Goal: Information Seeking & Learning: Learn about a topic

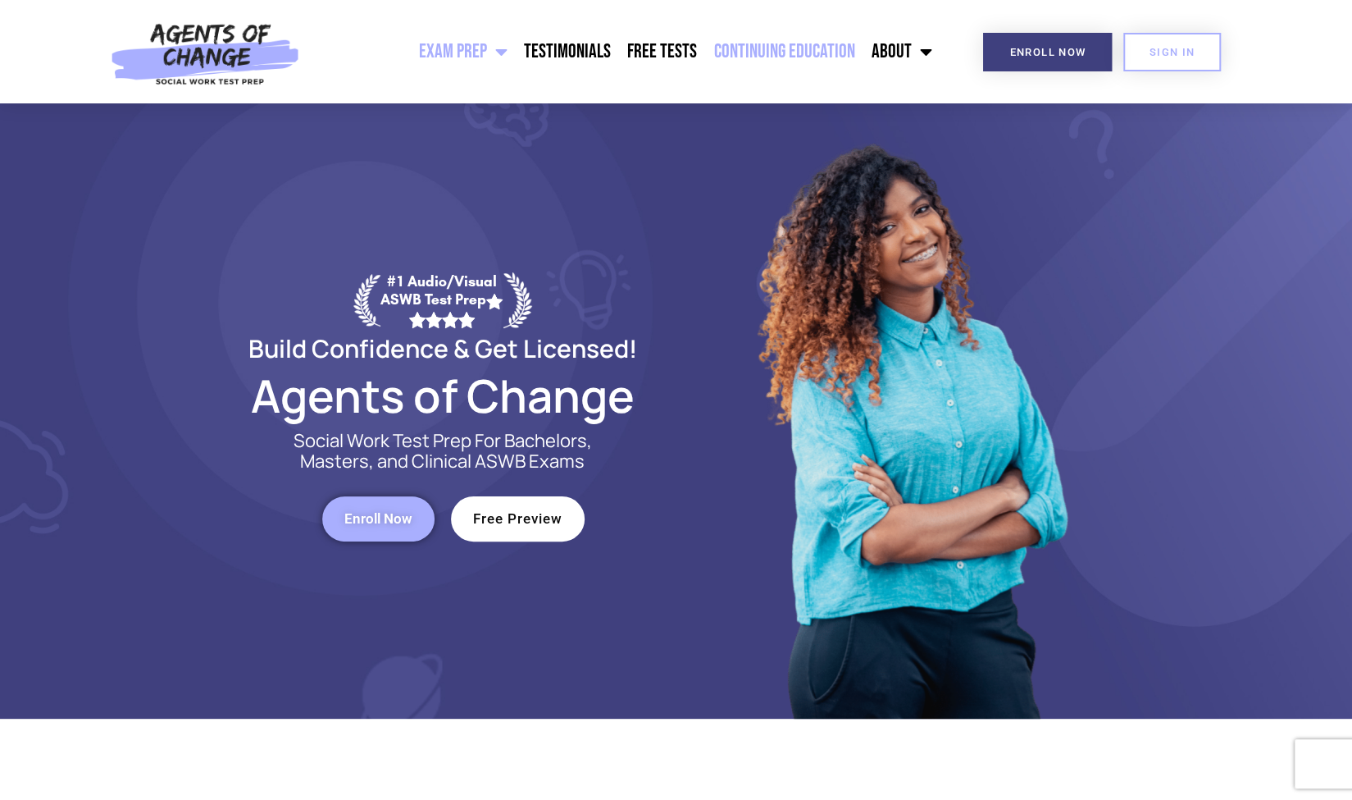
click at [746, 57] on link "Continuing Education" at bounding box center [783, 51] width 157 height 41
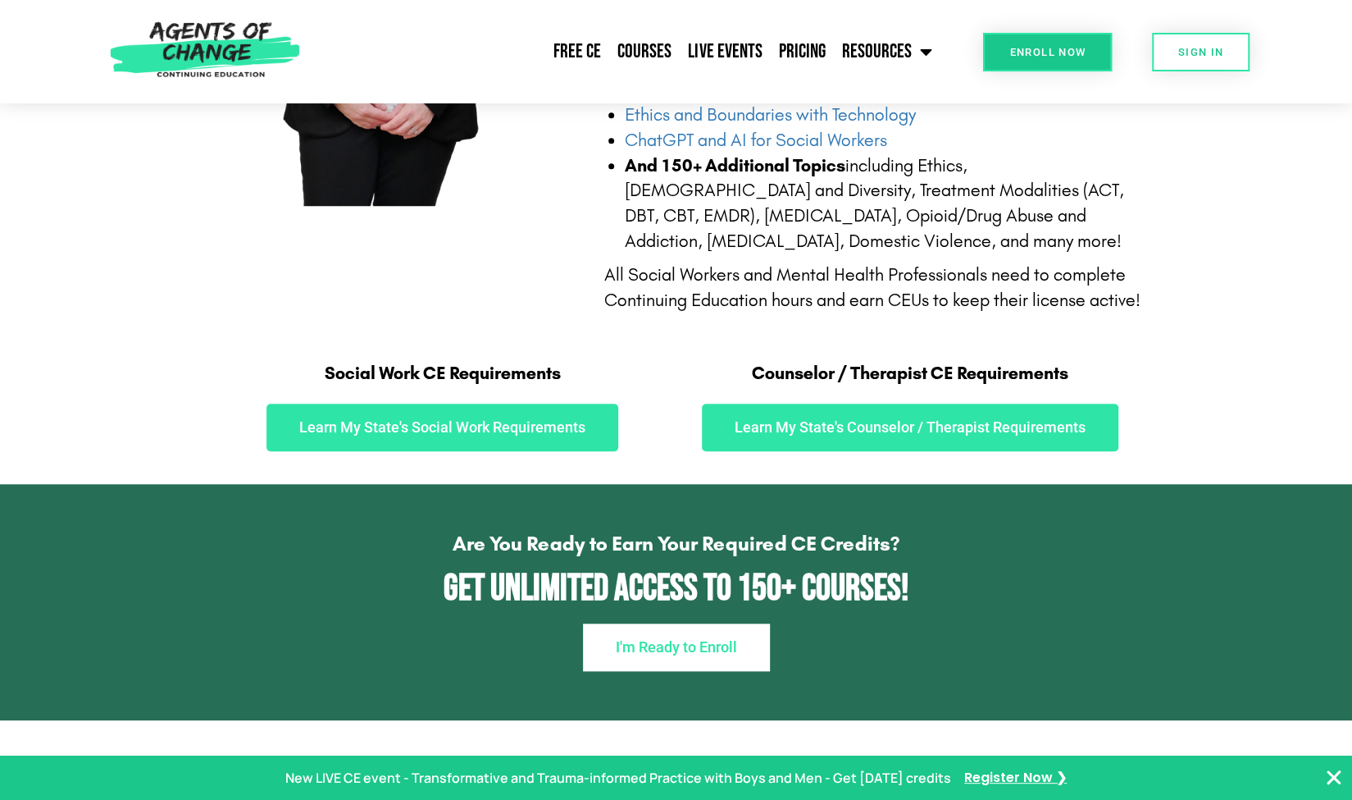
scroll to position [718, 0]
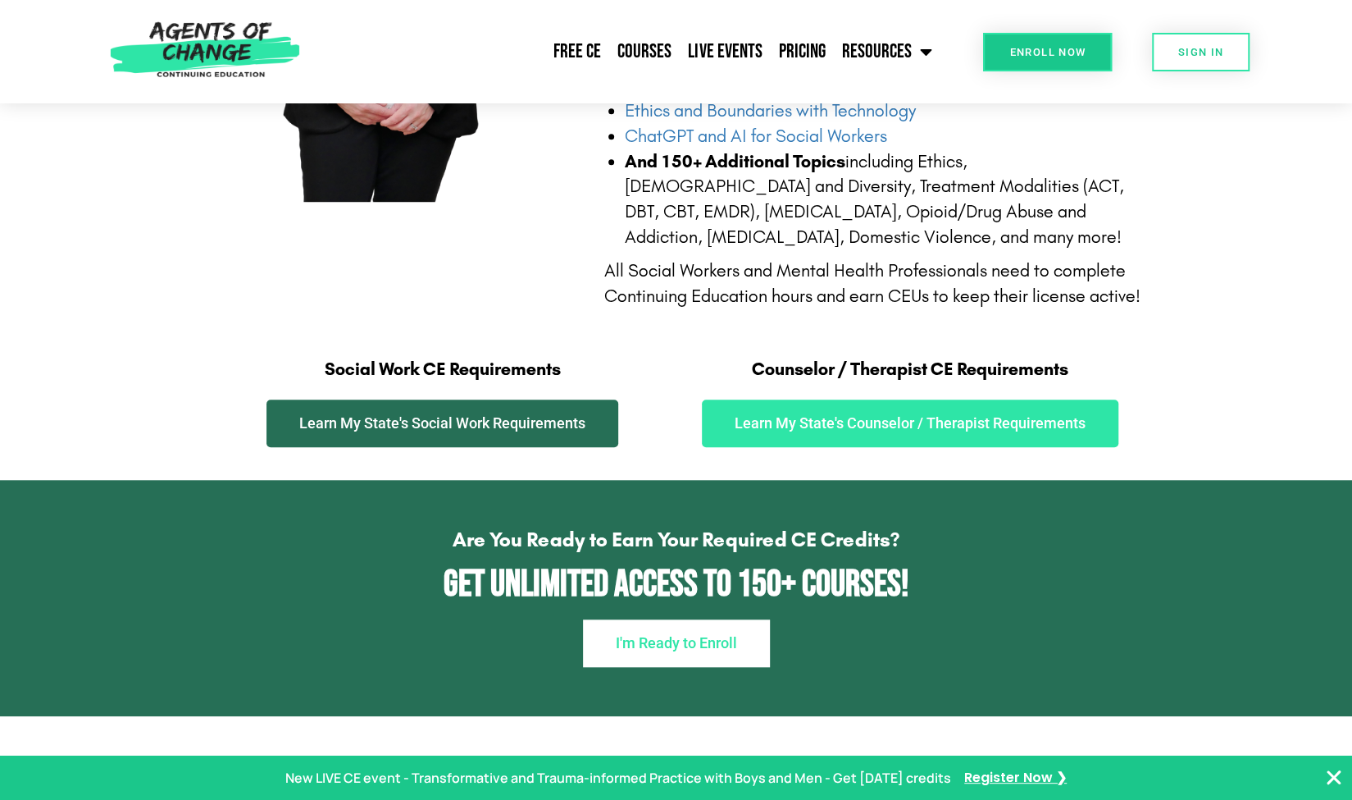
click at [504, 422] on span "Learn My State's Social Work Requirements" at bounding box center [442, 423] width 286 height 15
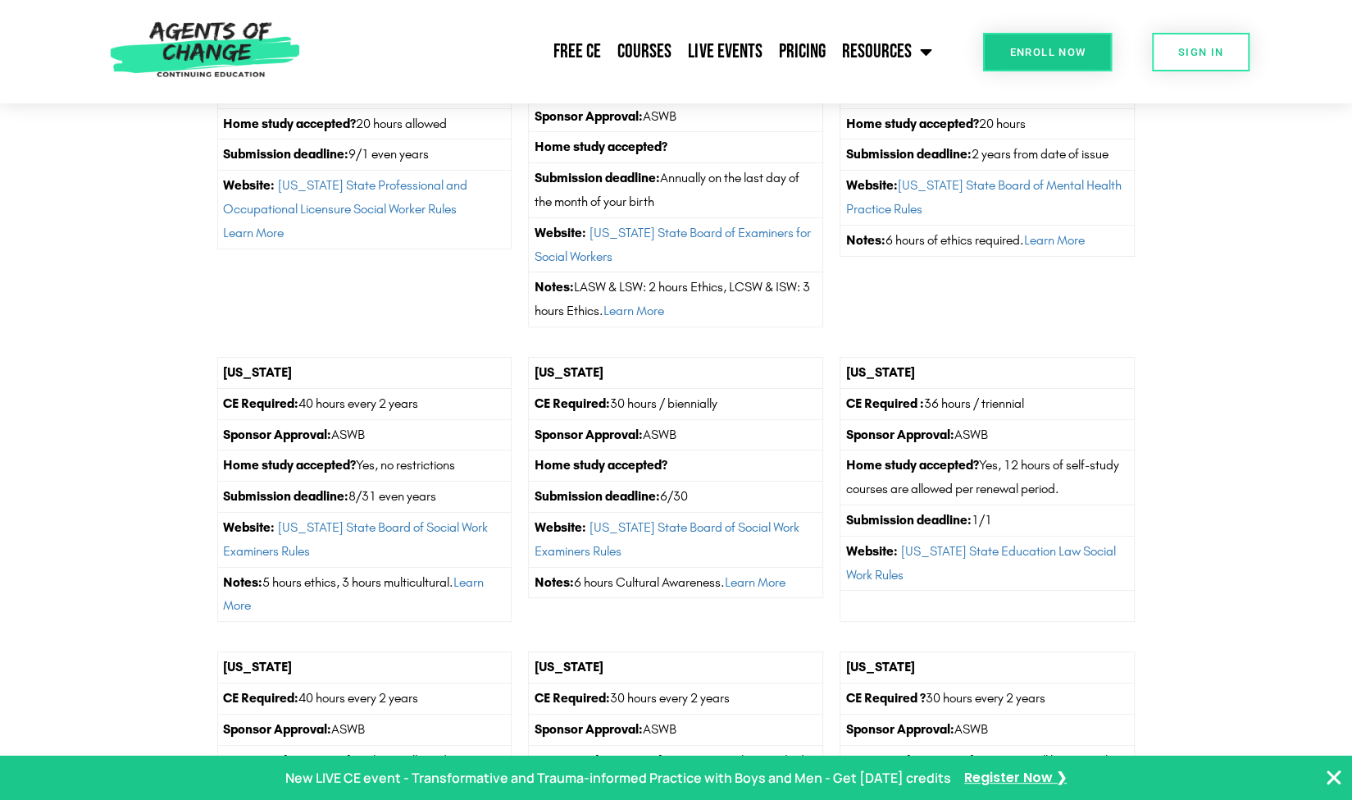
scroll to position [3920, 0]
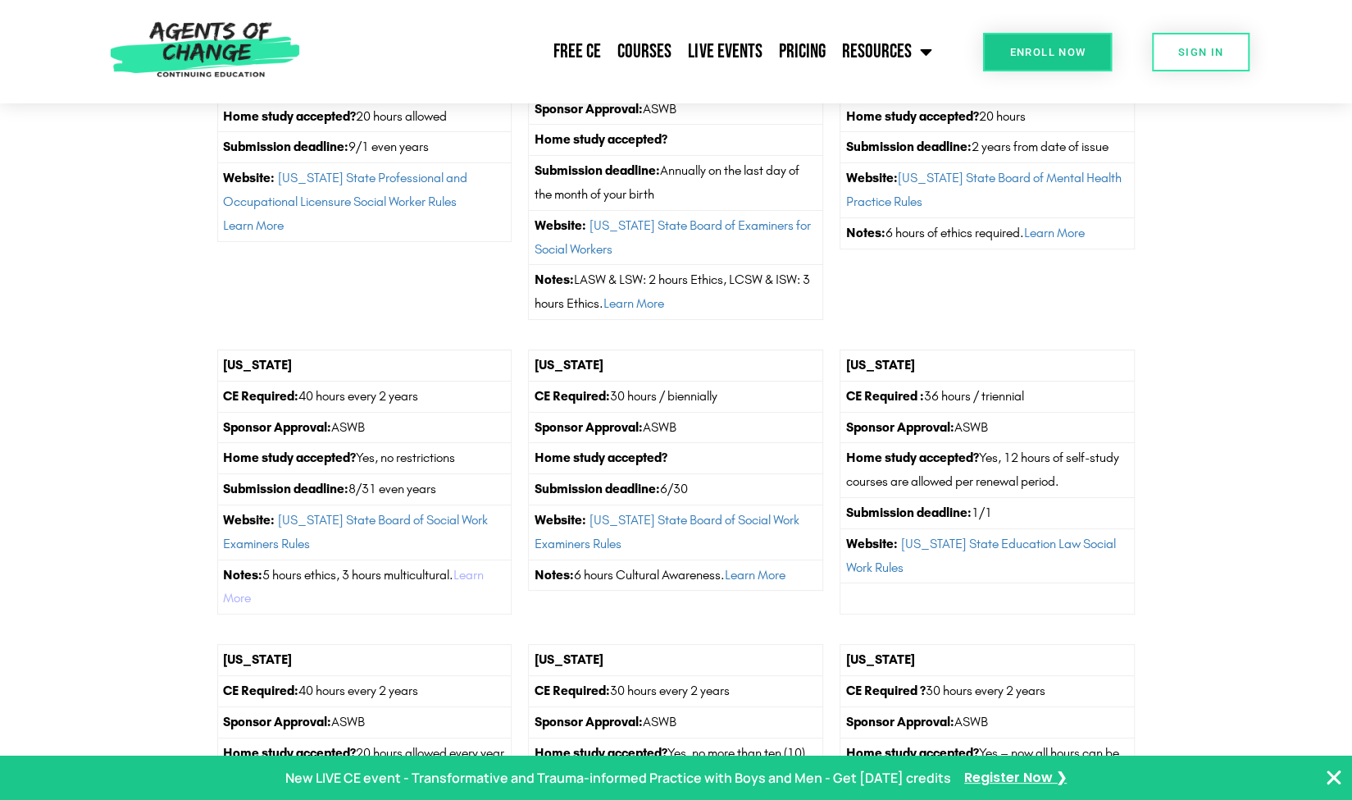
click at [481, 578] on link "Learn More" at bounding box center [353, 586] width 261 height 39
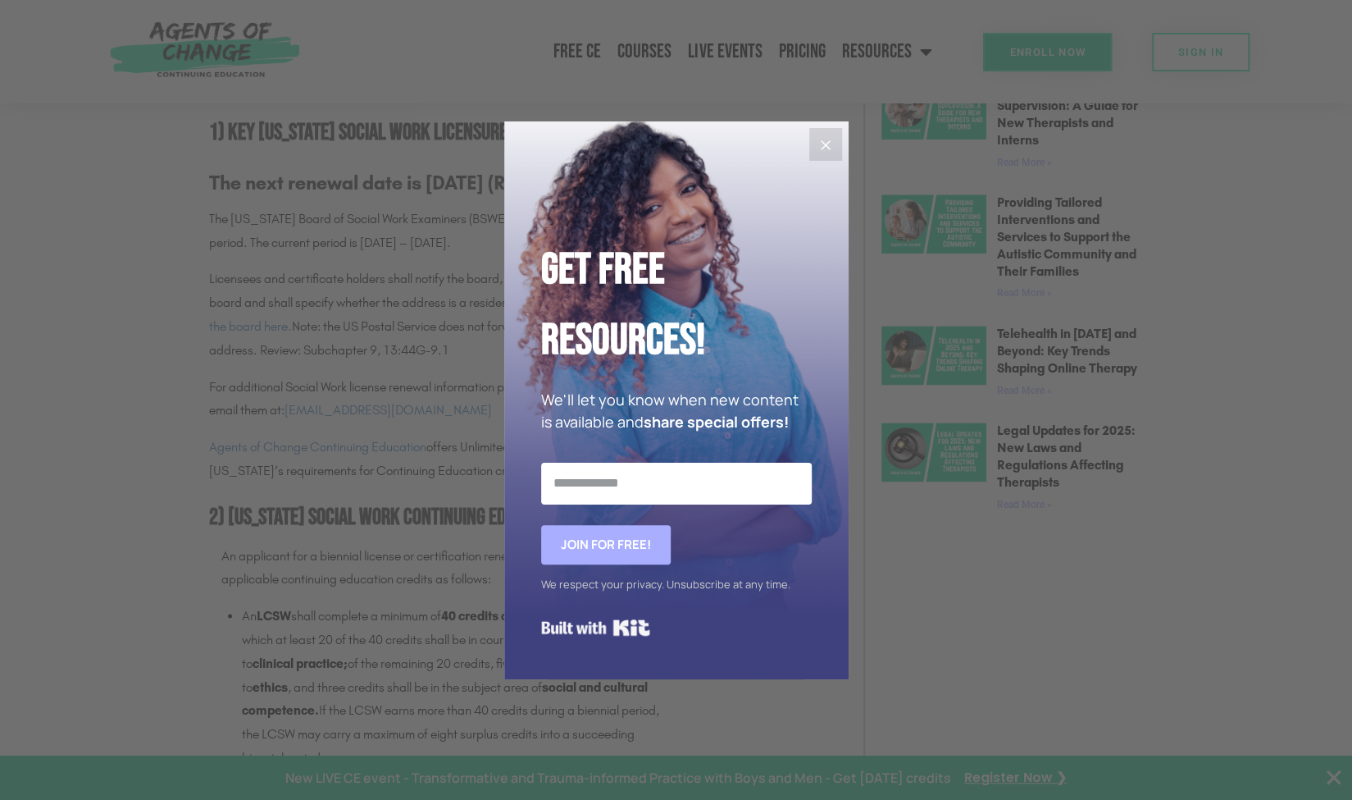
scroll to position [1198, 0]
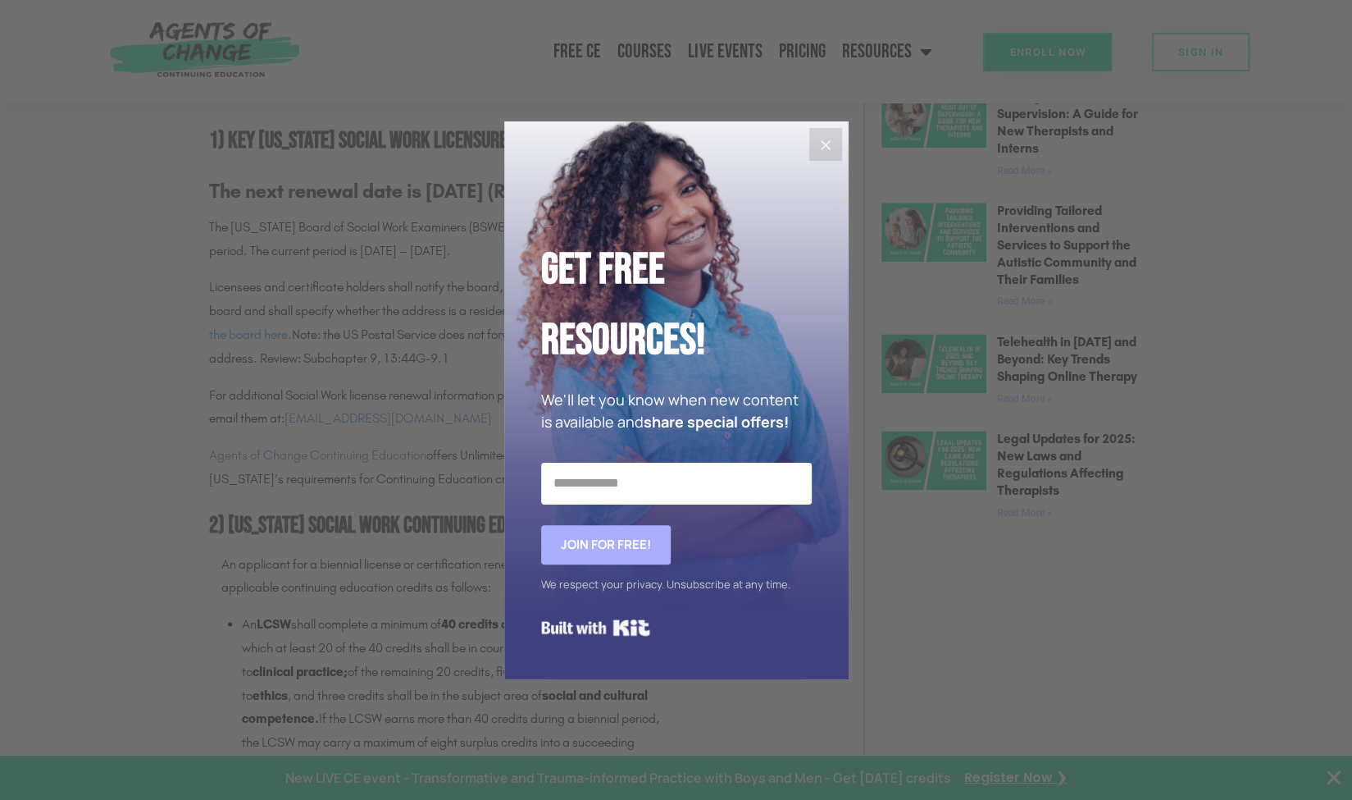
click at [827, 139] on icon "Close" at bounding box center [826, 145] width 20 height 20
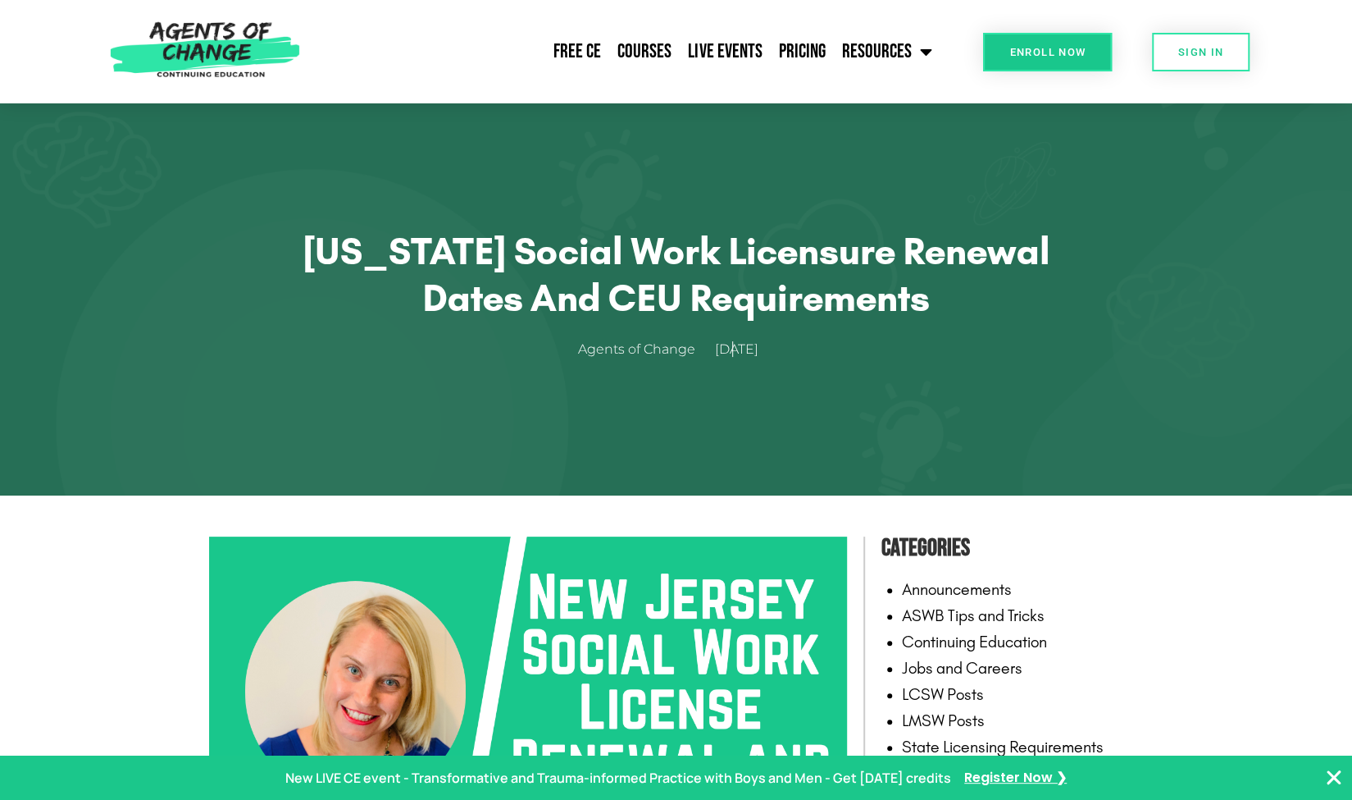
scroll to position [0, 0]
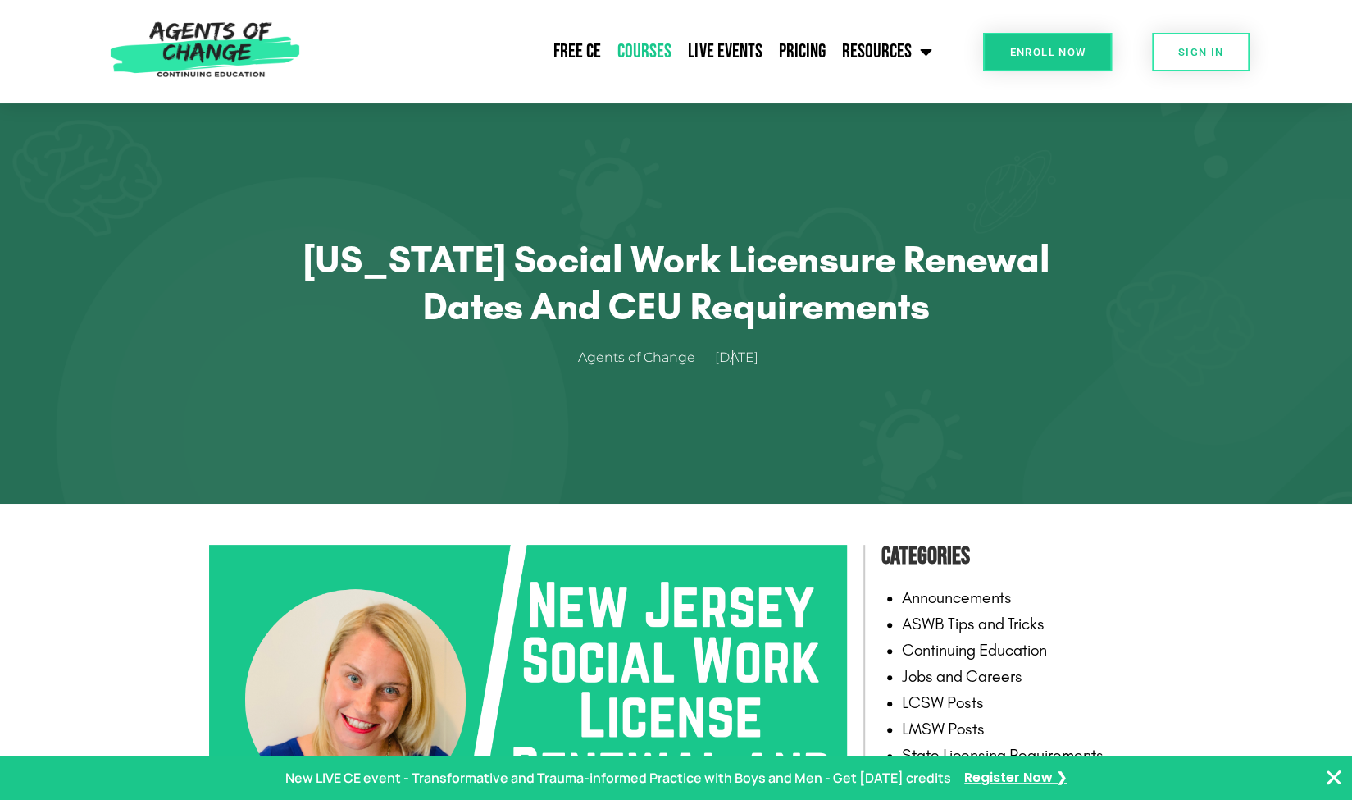
click at [661, 43] on link "Courses" at bounding box center [644, 51] width 71 height 41
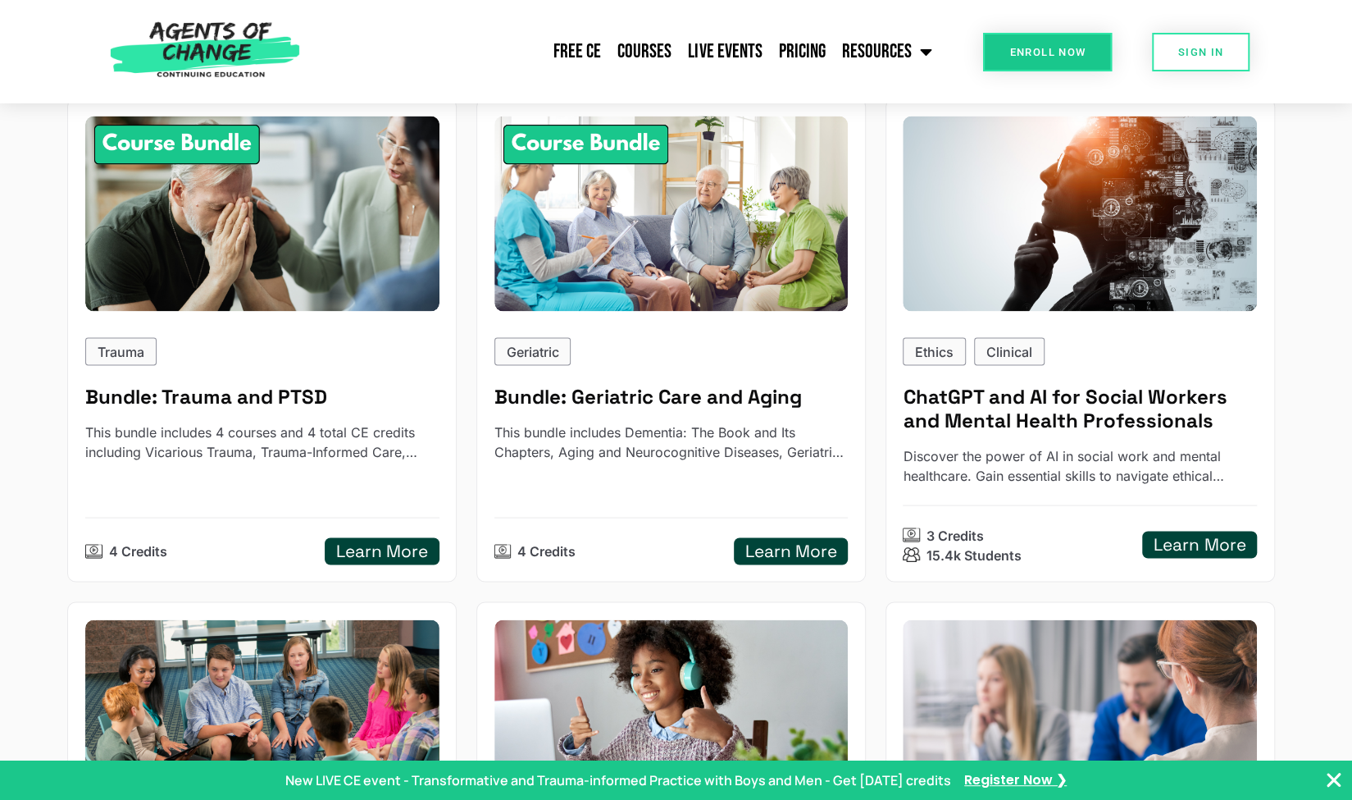
scroll to position [1739, 0]
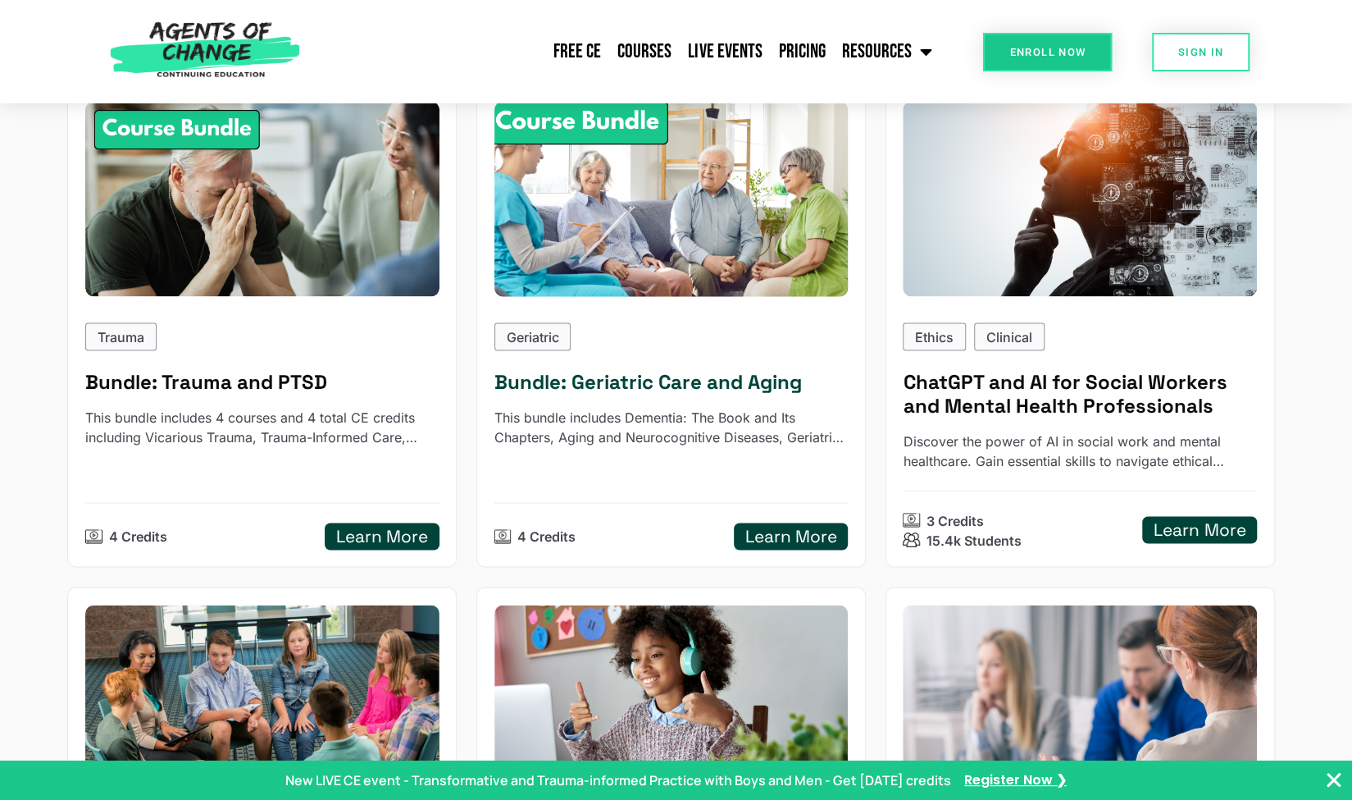
click at [809, 532] on h5 "Learn More" at bounding box center [791, 536] width 92 height 21
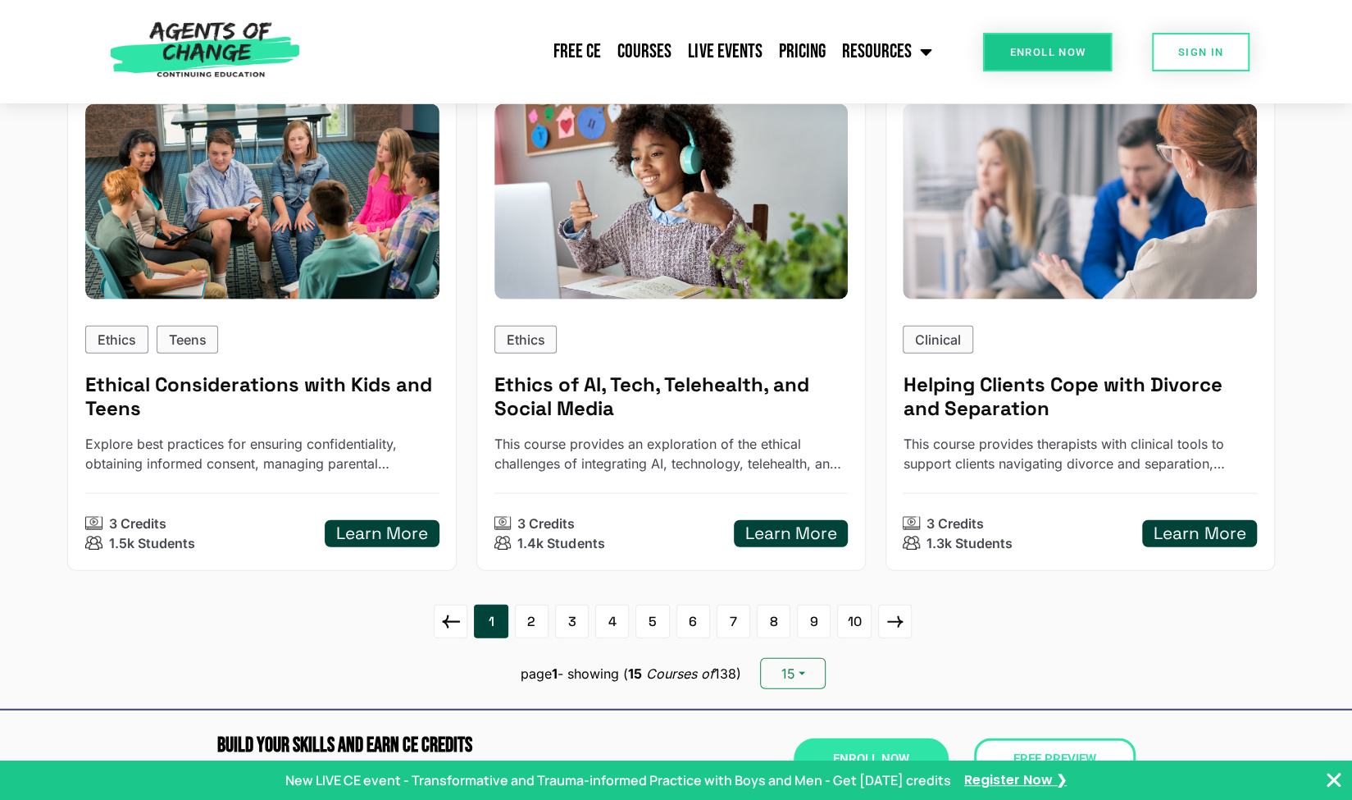
scroll to position [2255, 0]
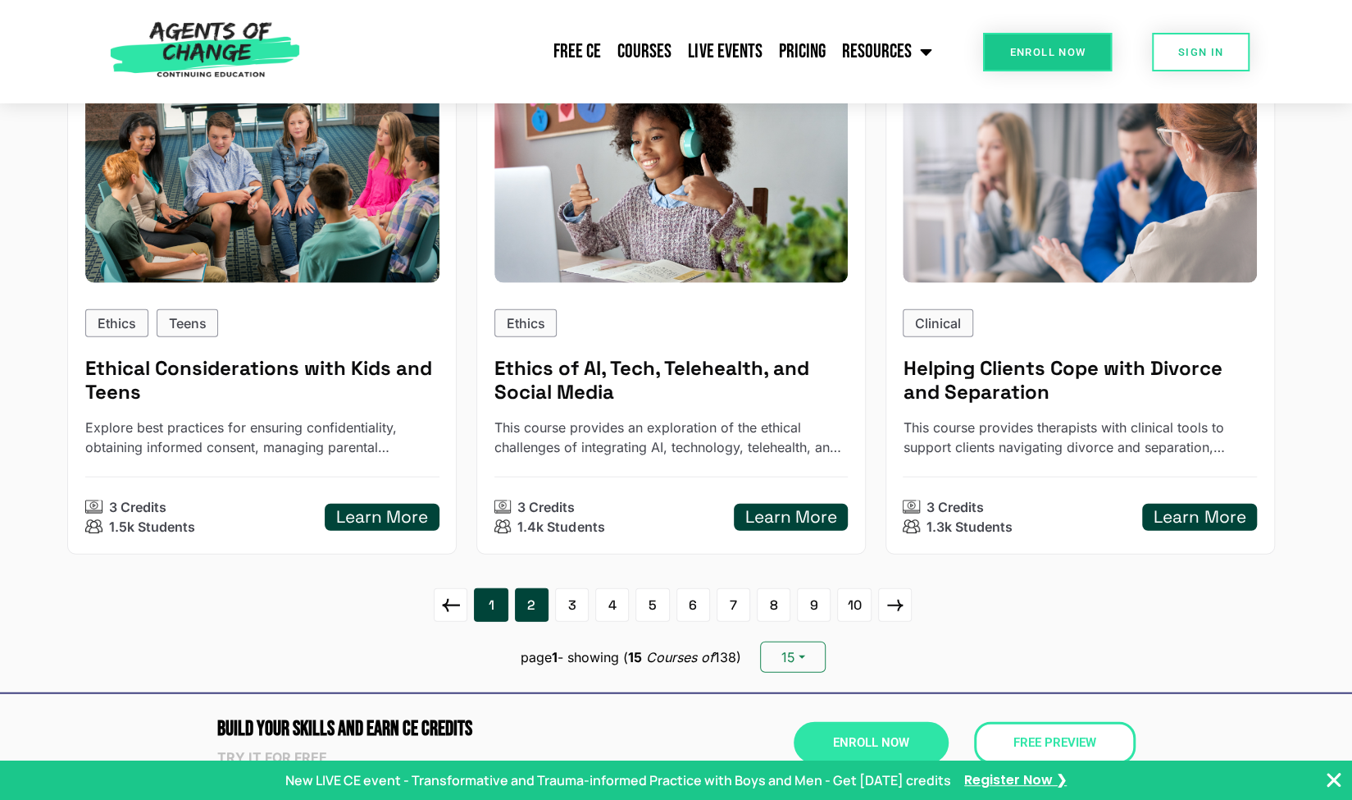
click at [534, 598] on link "2" at bounding box center [532, 605] width 34 height 34
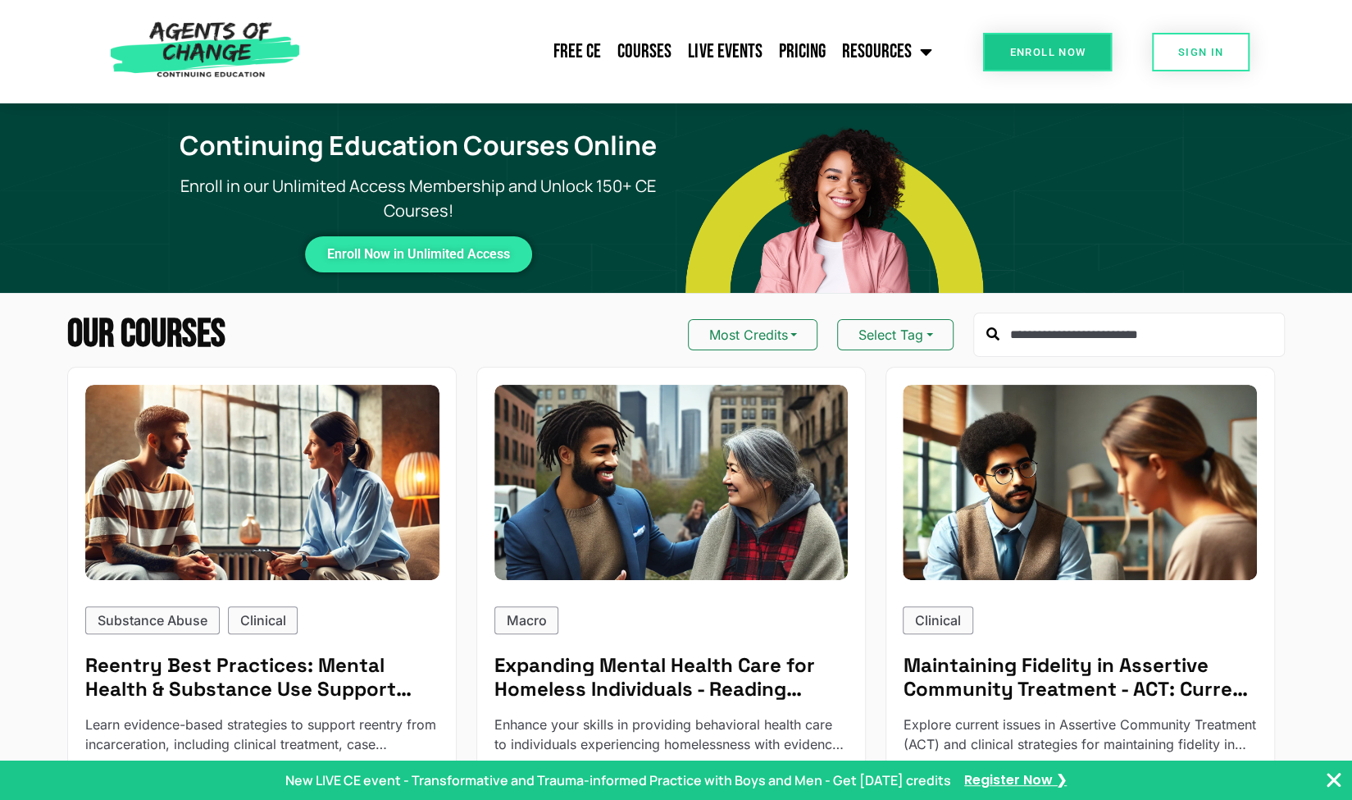
click at [1133, 325] on input "text" at bounding box center [1129, 334] width 312 height 44
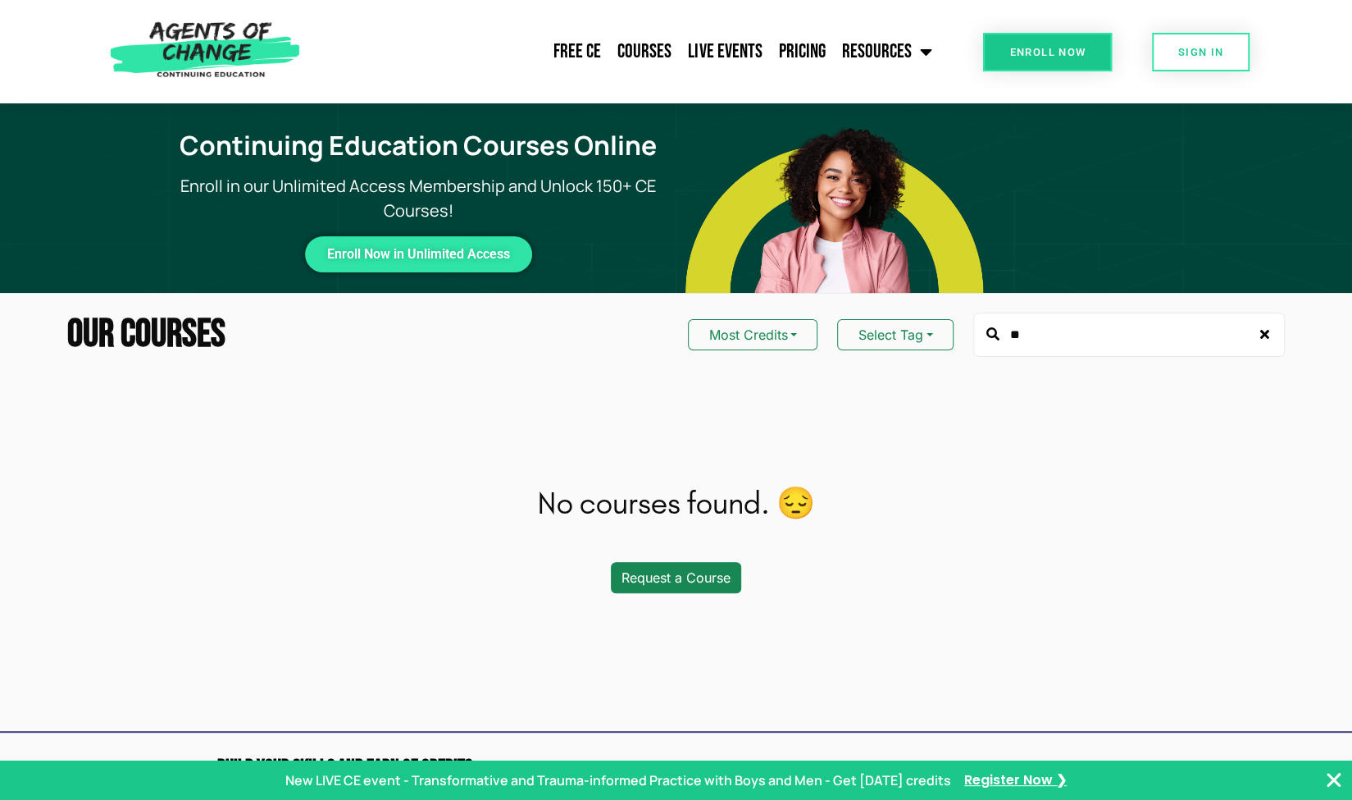
type input "*"
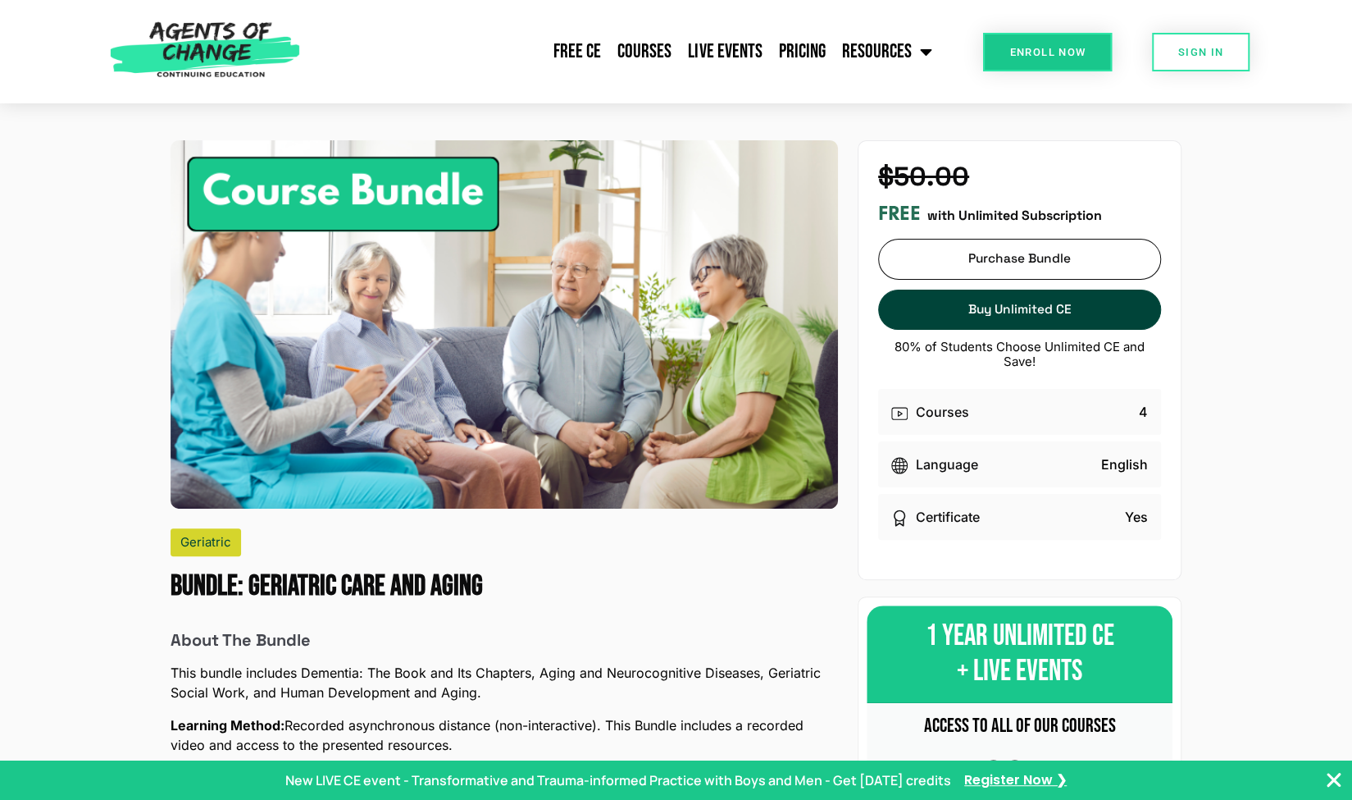
click at [1334, 782] on icon "Close Banner" at bounding box center [1334, 780] width 20 height 20
